Goal: Transaction & Acquisition: Purchase product/service

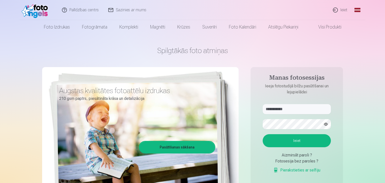
type input "**********"
click at [295, 137] on button "Ieiet" at bounding box center [296, 140] width 68 height 13
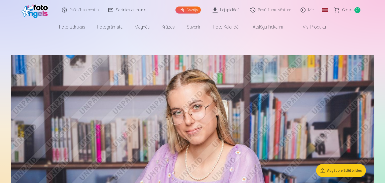
click at [345, 10] on span "Grozs" at bounding box center [347, 10] width 10 height 6
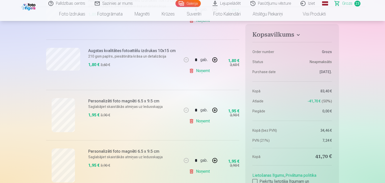
scroll to position [1005, 0]
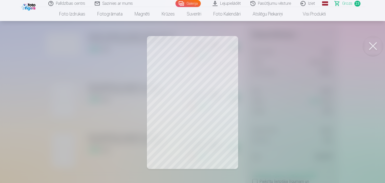
click at [372, 50] on button at bounding box center [373, 46] width 20 height 20
click at [371, 47] on button at bounding box center [373, 46] width 20 height 20
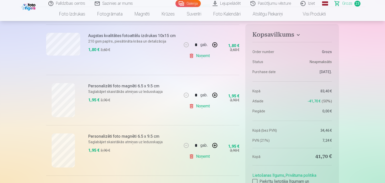
click at [212, 144] on button "button" at bounding box center [215, 145] width 12 height 12
type input "*"
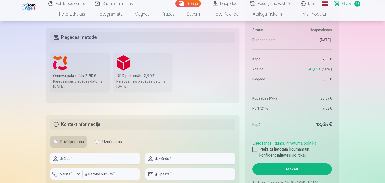
scroll to position [1269, 0]
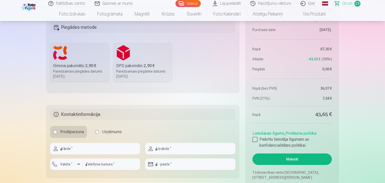
click at [138, 56] on label "DPD pakomāts : 2,90 € Paredzamais piegādes datums 25.10.2025." at bounding box center [142, 62] width 59 height 39
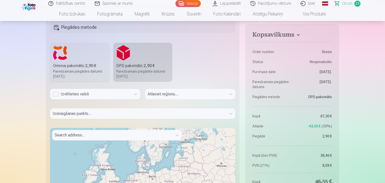
click at [91, 95] on div "Izvēlieties valsti" at bounding box center [91, 94] width 76 height 6
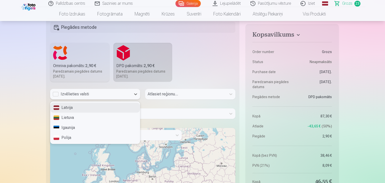
click at [83, 107] on div "Latvija" at bounding box center [94, 108] width 89 height 10
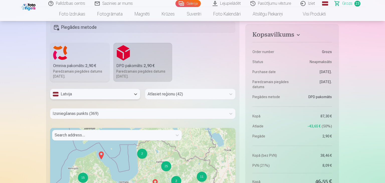
click at [164, 93] on div at bounding box center [185, 94] width 76 height 7
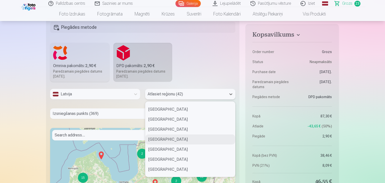
scroll to position [250, 0]
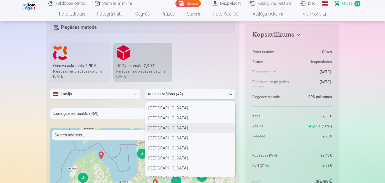
click at [172, 127] on div "Madonas novads" at bounding box center [189, 128] width 89 height 10
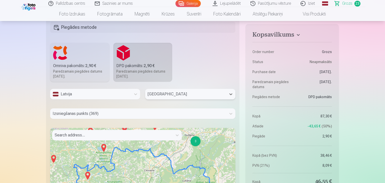
click at [104, 112] on div "Izsniegšanas punkts (369)" at bounding box center [142, 113] width 185 height 11
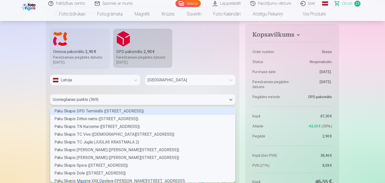
scroll to position [75, 185]
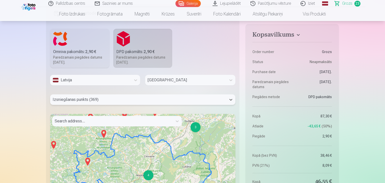
click at [102, 96] on div at bounding box center [138, 99] width 171 height 7
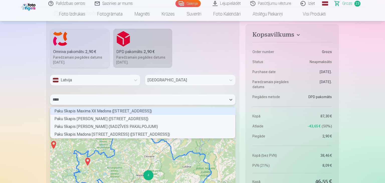
scroll to position [0, 0]
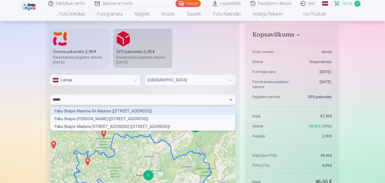
type input "******"
click at [139, 110] on div "Paku Skapis Maxima XX Madona (RŪPNIECĪBAS IELA 49)" at bounding box center [142, 111] width 185 height 8
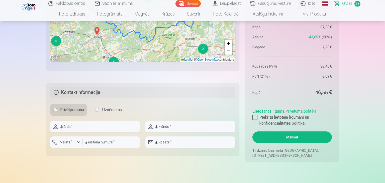
scroll to position [1468, 0]
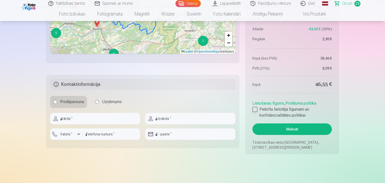
click at [255, 107] on div at bounding box center [254, 109] width 5 height 5
click at [77, 118] on input "text" at bounding box center [95, 119] width 90 height 12
type input "**********"
click at [169, 118] on input "text" at bounding box center [190, 119] width 90 height 12
type input "******"
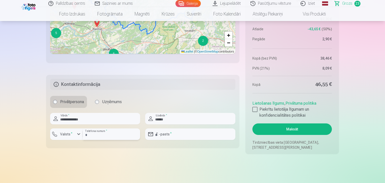
click at [120, 133] on input "number" at bounding box center [111, 134] width 57 height 12
type input "********"
click at [170, 128] on input "email" at bounding box center [190, 134] width 90 height 12
click at [168, 132] on input "email" at bounding box center [190, 134] width 90 height 12
type input "**********"
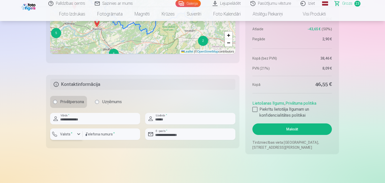
click at [65, 132] on label "Valsts *" at bounding box center [66, 134] width 16 height 5
click at [76, 145] on li "+371 Latvija" at bounding box center [72, 146] width 36 height 10
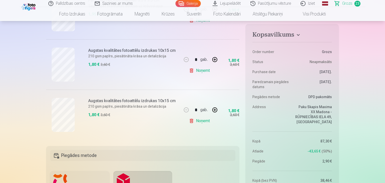
scroll to position [1151, 0]
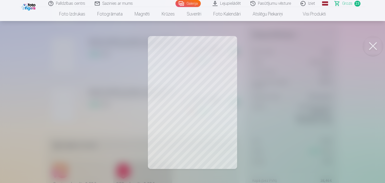
click at [378, 50] on button at bounding box center [373, 46] width 20 height 20
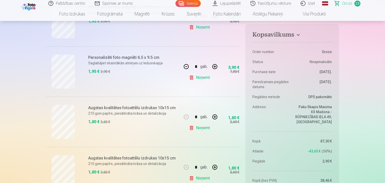
scroll to position [1072, 0]
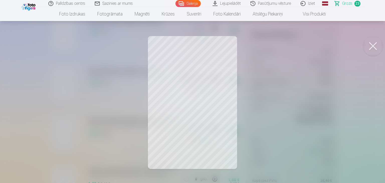
click at [372, 45] on button at bounding box center [373, 46] width 20 height 20
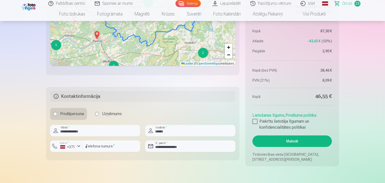
scroll to position [1481, 0]
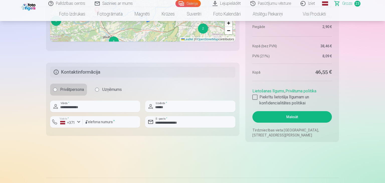
click at [304, 114] on button "Maksāt" at bounding box center [291, 117] width 79 height 12
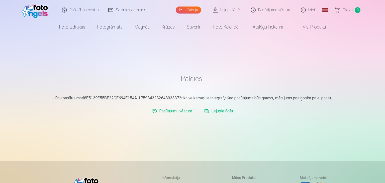
click at [224, 111] on link "Lejupielādēt" at bounding box center [218, 111] width 33 height 10
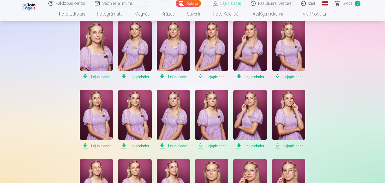
scroll to position [106, 0]
click at [100, 78] on span "Lejupielādēt" at bounding box center [96, 77] width 33 height 6
click at [143, 76] on span "Lejupielādēt" at bounding box center [134, 77] width 33 height 6
click at [175, 77] on span "Lejupielādēt" at bounding box center [172, 77] width 33 height 6
click at [216, 77] on span "Lejupielādēt" at bounding box center [211, 77] width 33 height 6
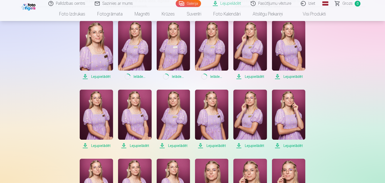
click at [248, 75] on span "Lejupielādēt" at bounding box center [249, 77] width 33 height 6
click at [286, 76] on span "Lejupielādēt" at bounding box center [288, 77] width 33 height 6
click at [101, 146] on span "Lejupielādēt" at bounding box center [96, 146] width 33 height 6
click at [137, 144] on span "Lejupielādēt" at bounding box center [134, 146] width 33 height 6
click at [166, 146] on span "Lejupielādēt" at bounding box center [172, 146] width 33 height 6
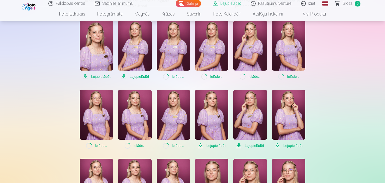
click at [208, 144] on span "Lejupielādēt" at bounding box center [211, 146] width 33 height 6
click at [248, 145] on span "Lejupielādēt" at bounding box center [249, 146] width 33 height 6
click at [291, 144] on span "Lejupielādēt" at bounding box center [288, 146] width 33 height 6
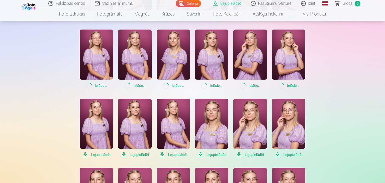
scroll to position [185, 0]
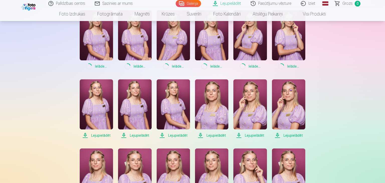
click at [104, 137] on span "Lejupielādēt" at bounding box center [96, 135] width 33 height 6
click at [136, 136] on span "Lejupielādēt" at bounding box center [134, 135] width 33 height 6
click at [175, 136] on span "Lejupielādēt" at bounding box center [172, 135] width 33 height 6
click at [210, 135] on span "Lejupielādēt" at bounding box center [211, 135] width 33 height 6
click at [247, 136] on span "Lejupielādēt" at bounding box center [249, 135] width 33 height 6
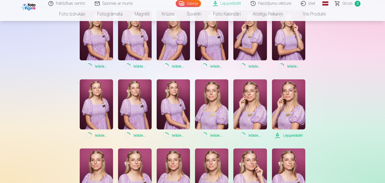
click at [287, 135] on span "Lejupielādēt" at bounding box center [288, 135] width 33 height 6
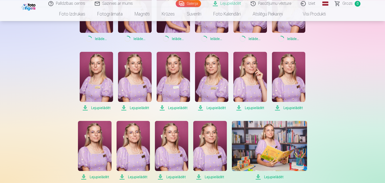
scroll to position [291, 0]
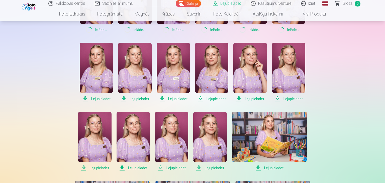
click at [99, 99] on span "Lejupielādēt" at bounding box center [96, 99] width 33 height 6
click at [139, 99] on span "Lejupielādēt" at bounding box center [134, 99] width 33 height 6
click at [170, 99] on span "Lejupielādēt" at bounding box center [172, 99] width 33 height 6
click at [207, 99] on span "Lejupielādēt" at bounding box center [211, 99] width 33 height 6
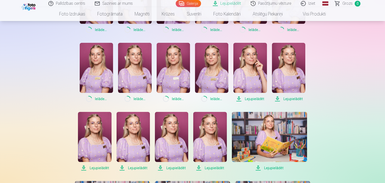
click at [243, 98] on span "Lejupielādēt" at bounding box center [249, 99] width 33 height 6
click at [283, 98] on span "Lejupielādēt" at bounding box center [288, 99] width 33 height 6
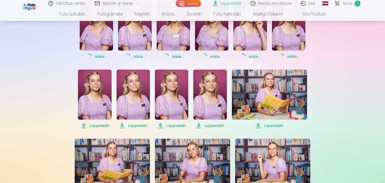
scroll to position [344, 0]
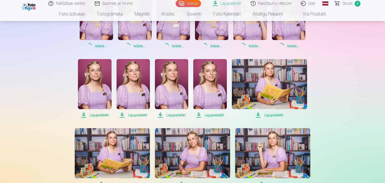
click at [106, 116] on span "Lejupielādēt" at bounding box center [94, 115] width 33 height 6
click at [133, 114] on span "Lejupielādēt" at bounding box center [132, 115] width 33 height 6
click at [170, 114] on span "Lejupielādēt" at bounding box center [171, 115] width 33 height 6
click at [204, 114] on span "Lejupielādēt" at bounding box center [209, 115] width 33 height 6
click at [263, 115] on span "Lejupielādēt" at bounding box center [269, 115] width 75 height 6
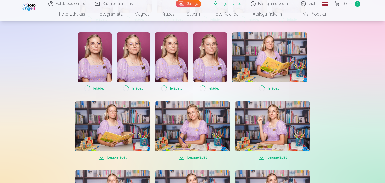
scroll to position [397, 0]
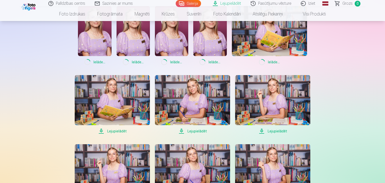
click at [119, 131] on span "Lejupielādēt" at bounding box center [112, 131] width 75 height 6
click at [192, 131] on span "Lejupielādēt" at bounding box center [192, 131] width 75 height 6
click at [265, 129] on span "Lejupielādēt" at bounding box center [272, 131] width 75 height 6
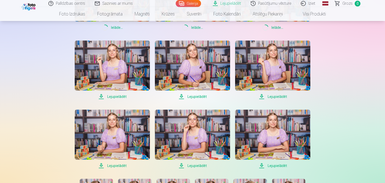
scroll to position [502, 0]
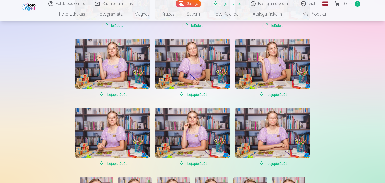
click at [113, 93] on span "Lejupielādēt" at bounding box center [112, 95] width 75 height 6
click at [190, 96] on span "Lejupielādēt" at bounding box center [192, 95] width 75 height 6
click at [262, 95] on span "Lejupielādēt" at bounding box center [272, 95] width 75 height 6
click at [116, 165] on span "Lejupielādēt" at bounding box center [112, 164] width 75 height 6
click at [194, 163] on span "Lejupielādēt" at bounding box center [192, 164] width 75 height 6
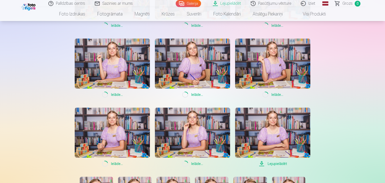
click at [270, 163] on span "Lejupielādēt" at bounding box center [272, 164] width 75 height 6
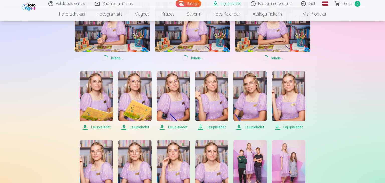
scroll to position [635, 0]
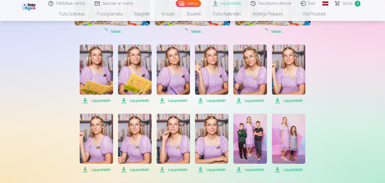
click at [100, 100] on span "Lejupielādēt" at bounding box center [96, 101] width 33 height 6
click at [130, 99] on span "Lejupielādēt" at bounding box center [134, 101] width 33 height 6
click at [173, 100] on span "Lejupielādēt" at bounding box center [172, 101] width 33 height 6
click at [212, 100] on span "Lejupielādēt" at bounding box center [211, 101] width 33 height 6
click at [243, 100] on span "Lejupielādēt" at bounding box center [249, 101] width 33 height 6
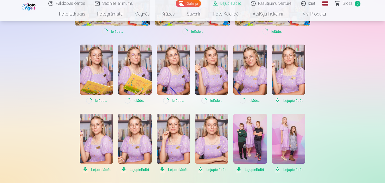
click at [286, 100] on span "Lejupielādēt" at bounding box center [288, 101] width 33 height 6
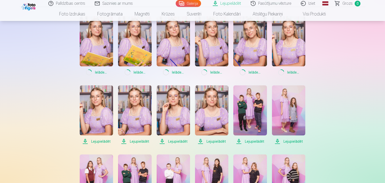
scroll to position [687, 0]
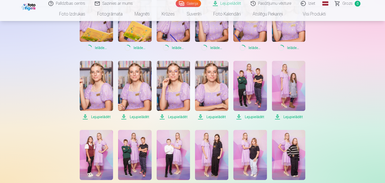
click at [99, 116] on span "Lejupielādēt" at bounding box center [96, 117] width 33 height 6
click at [129, 117] on span "Lejupielādēt" at bounding box center [134, 117] width 33 height 6
click at [174, 118] on span "Lejupielādēt" at bounding box center [172, 117] width 33 height 6
click at [212, 116] on span "Lejupielādēt" at bounding box center [211, 117] width 33 height 6
click at [249, 116] on span "Lejupielādēt" at bounding box center [249, 117] width 33 height 6
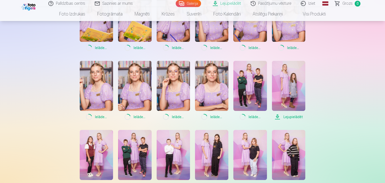
click at [291, 116] on span "Lejupielādēt" at bounding box center [288, 117] width 33 height 6
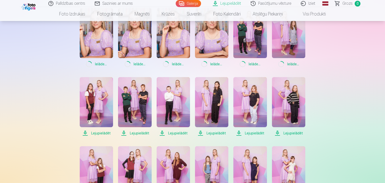
scroll to position [767, 0]
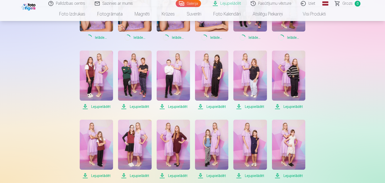
click at [102, 105] on span "Lejupielādēt" at bounding box center [96, 107] width 33 height 6
click at [135, 107] on span "Lejupielādēt" at bounding box center [134, 107] width 33 height 6
click at [169, 105] on span "Lejupielādēt" at bounding box center [172, 107] width 33 height 6
click at [210, 106] on span "Lejupielādēt" at bounding box center [211, 107] width 33 height 6
click at [261, 108] on span "Lejupielādēt" at bounding box center [249, 107] width 33 height 6
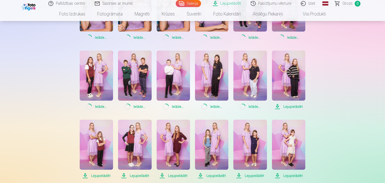
click at [290, 108] on span "Lejupielādēt" at bounding box center [288, 107] width 33 height 6
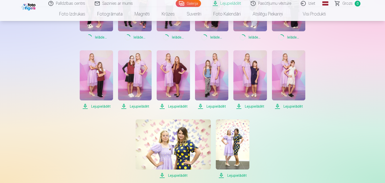
scroll to position [846, 0]
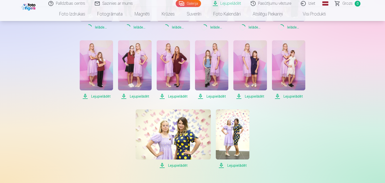
click at [104, 98] on span "Lejupielādēt" at bounding box center [96, 96] width 33 height 6
click at [134, 96] on span "Lejupielādēt" at bounding box center [134, 96] width 33 height 6
click at [175, 96] on span "Lejupielādēt" at bounding box center [172, 96] width 33 height 6
click at [210, 96] on span "Lejupielādēt" at bounding box center [211, 96] width 33 height 6
click at [242, 97] on span "Lejupielādēt" at bounding box center [249, 96] width 33 height 6
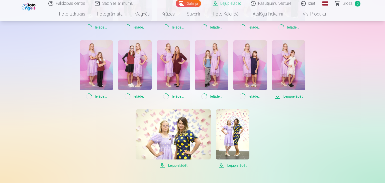
click at [278, 97] on span "Lejupielādēt" at bounding box center [288, 96] width 33 height 6
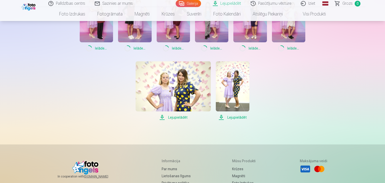
scroll to position [899, 0]
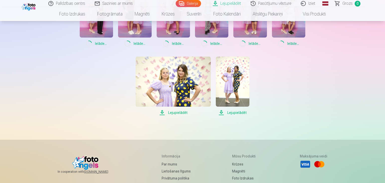
click at [176, 112] on span "Lejupielādēt" at bounding box center [172, 113] width 75 height 6
click at [230, 111] on span "Lejupielādēt" at bounding box center [232, 113] width 33 height 6
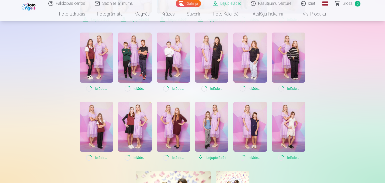
scroll to position [846, 0]
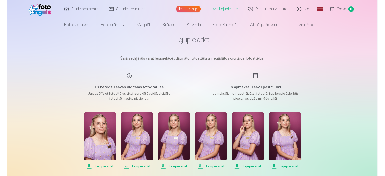
scroll to position [0, 0]
